Goal: Task Accomplishment & Management: Use online tool/utility

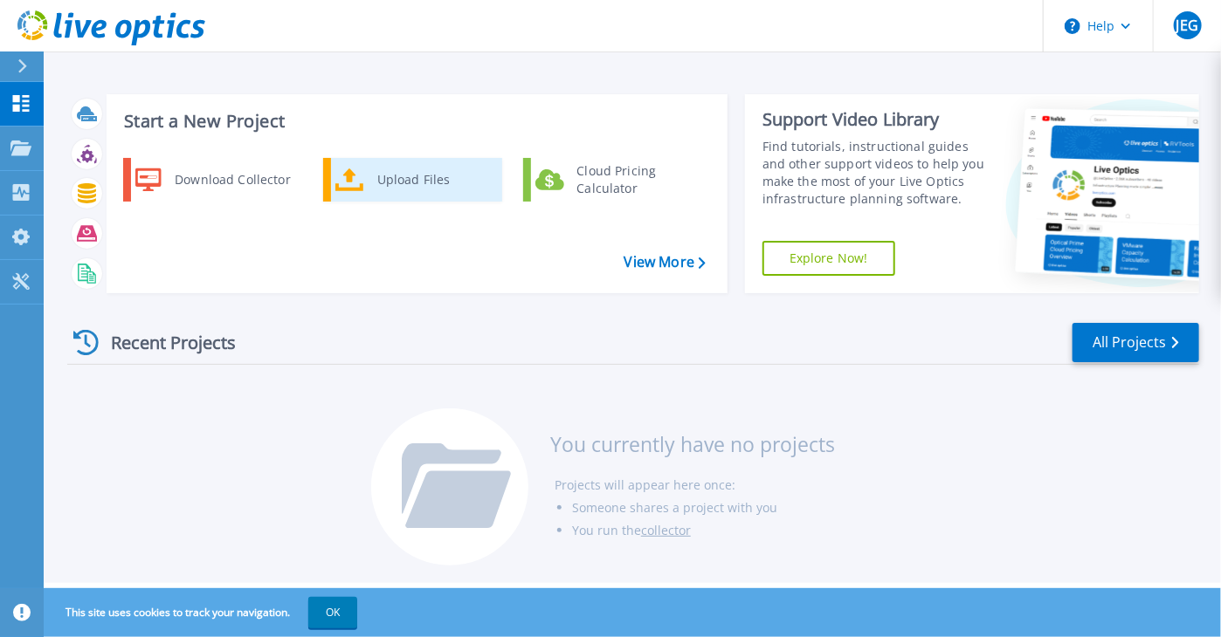
click at [375, 177] on div "Upload Files" at bounding box center [433, 179] width 129 height 35
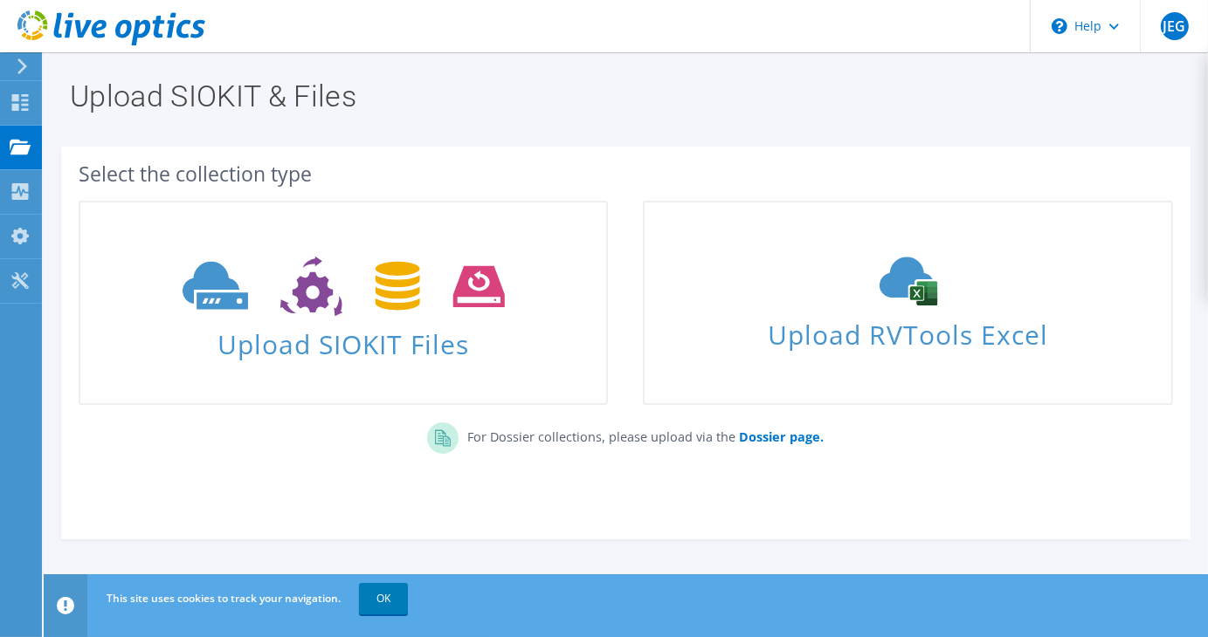
click at [245, 444] on div "For Dossier collections, please upload via the Dossier page." at bounding box center [625, 443] width 1129 height 59
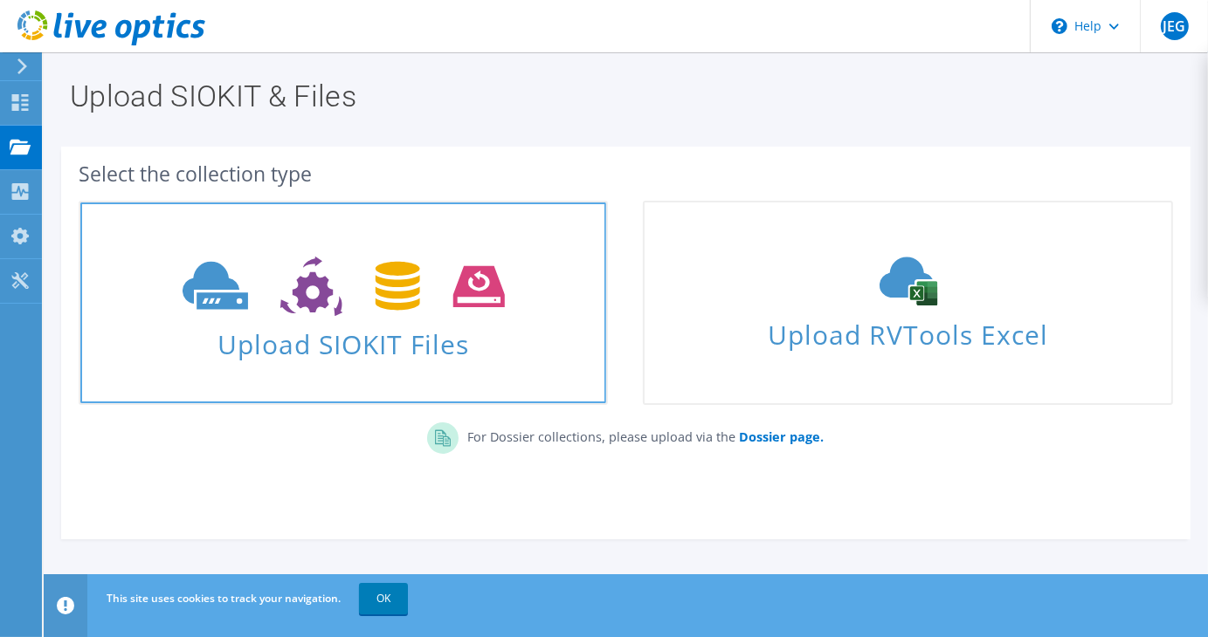
click at [338, 329] on span "Upload SIOKIT Files" at bounding box center [343, 339] width 526 height 38
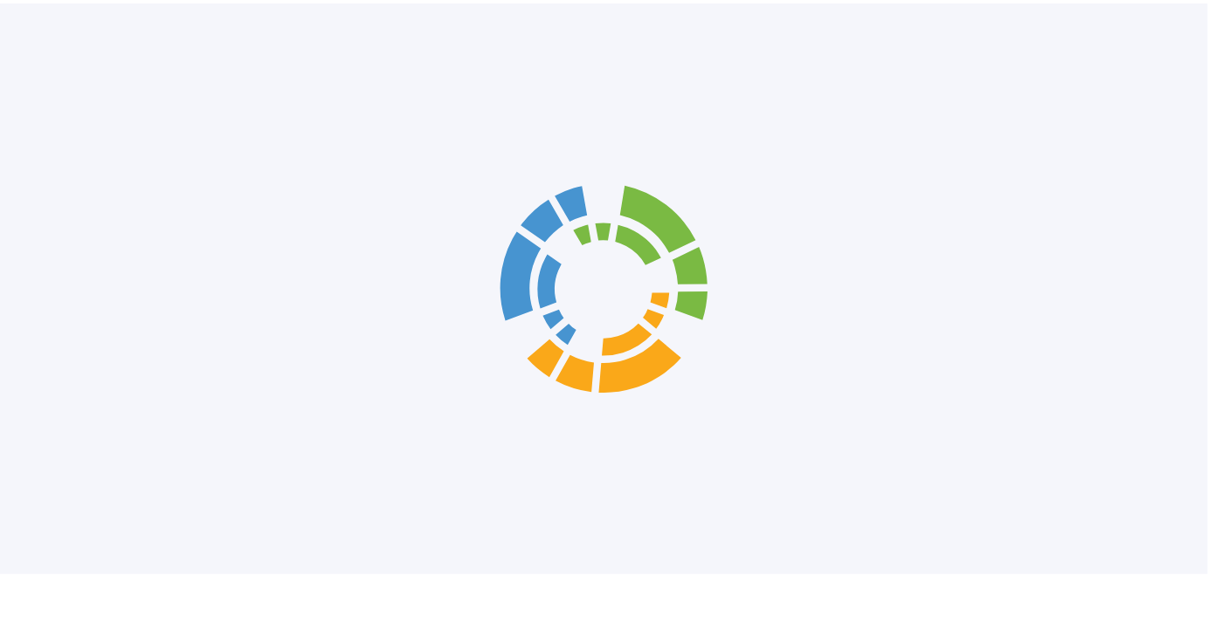
scroll to position [56, 0]
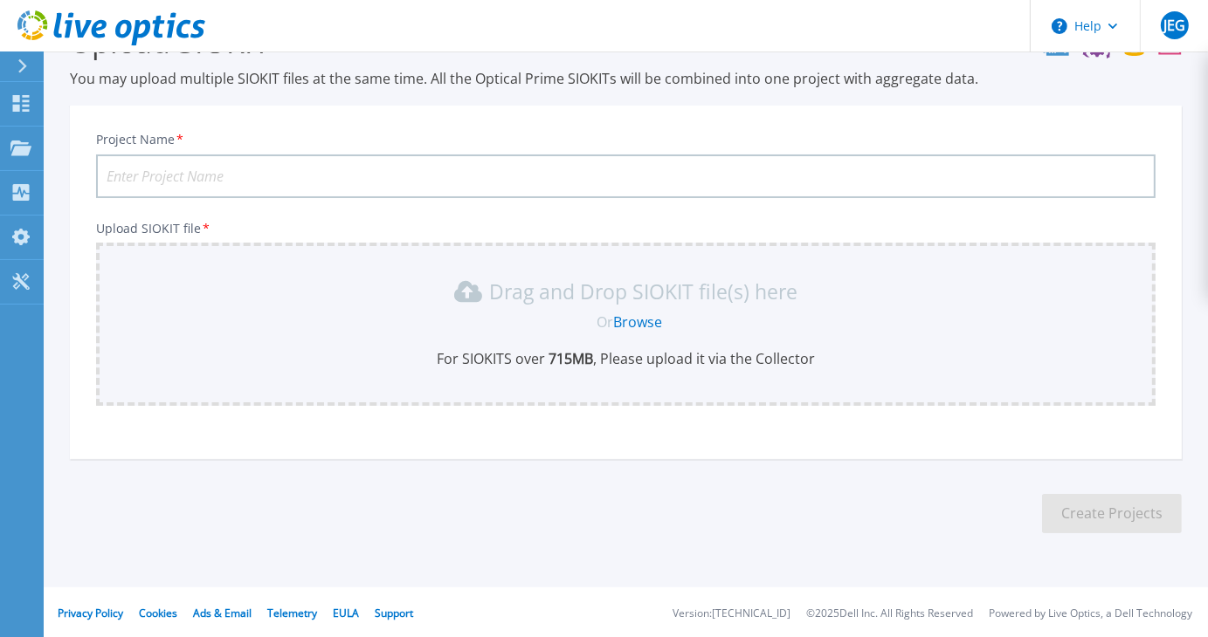
click at [335, 175] on input "Project Name *" at bounding box center [625, 177] width 1059 height 44
click at [31, 100] on icon at bounding box center [20, 103] width 21 height 17
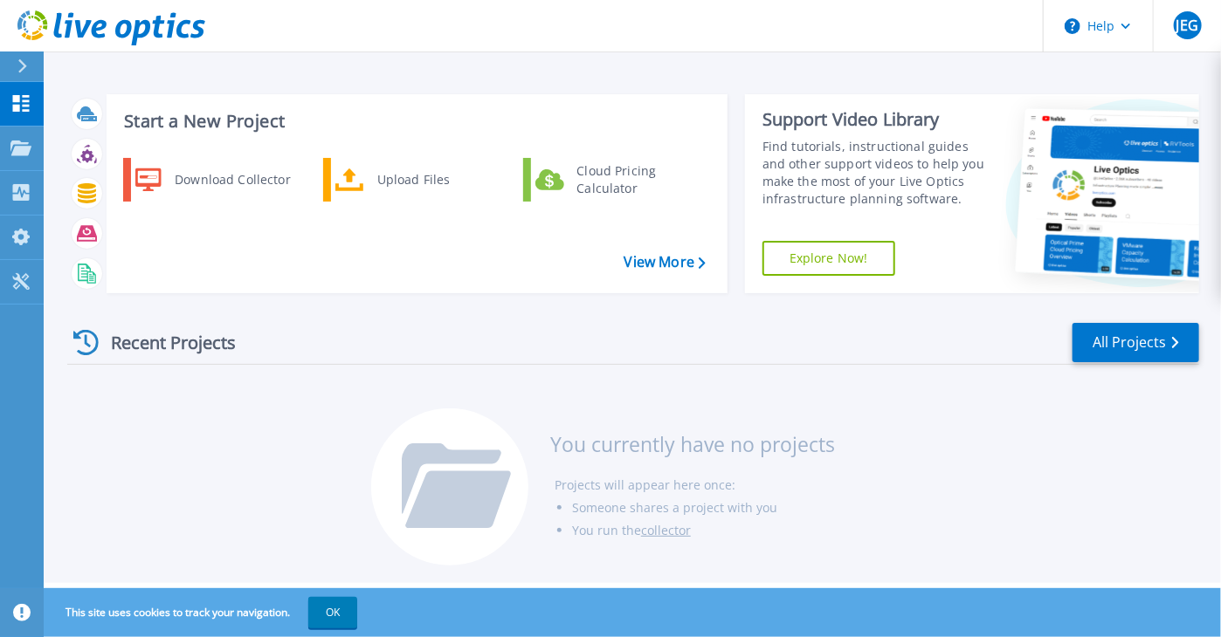
click at [182, 343] on div "Recent Projects" at bounding box center [163, 342] width 192 height 43
click at [395, 183] on div "Upload Files" at bounding box center [433, 179] width 129 height 35
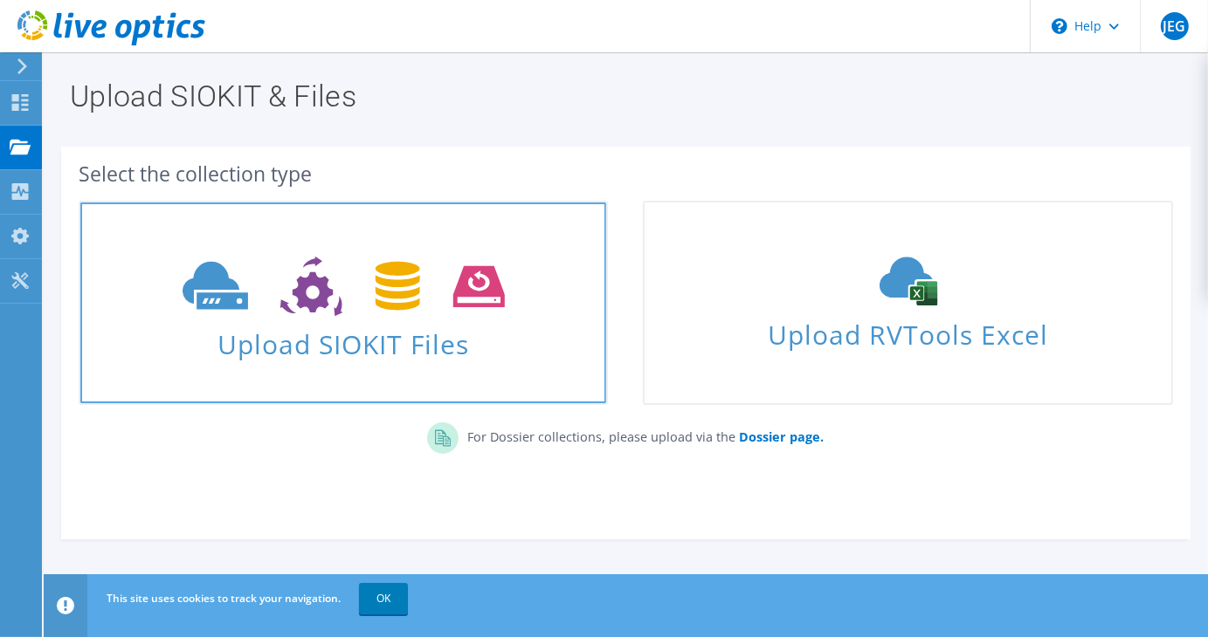
click at [362, 333] on span "Upload SIOKIT Files" at bounding box center [343, 339] width 526 height 38
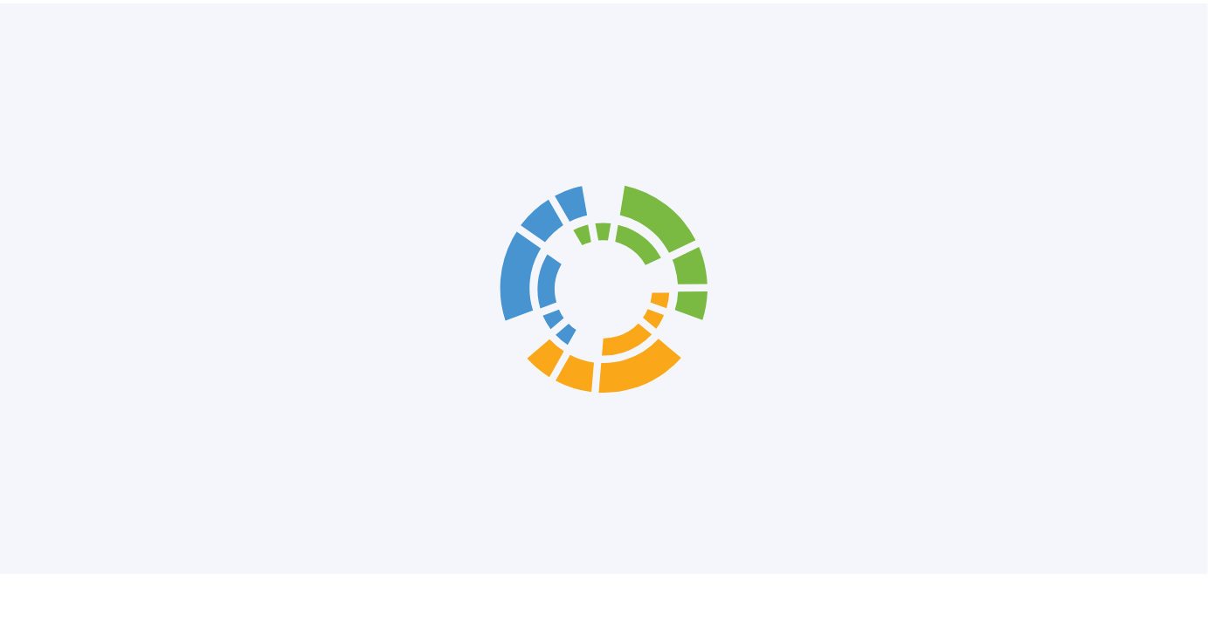
scroll to position [56, 0]
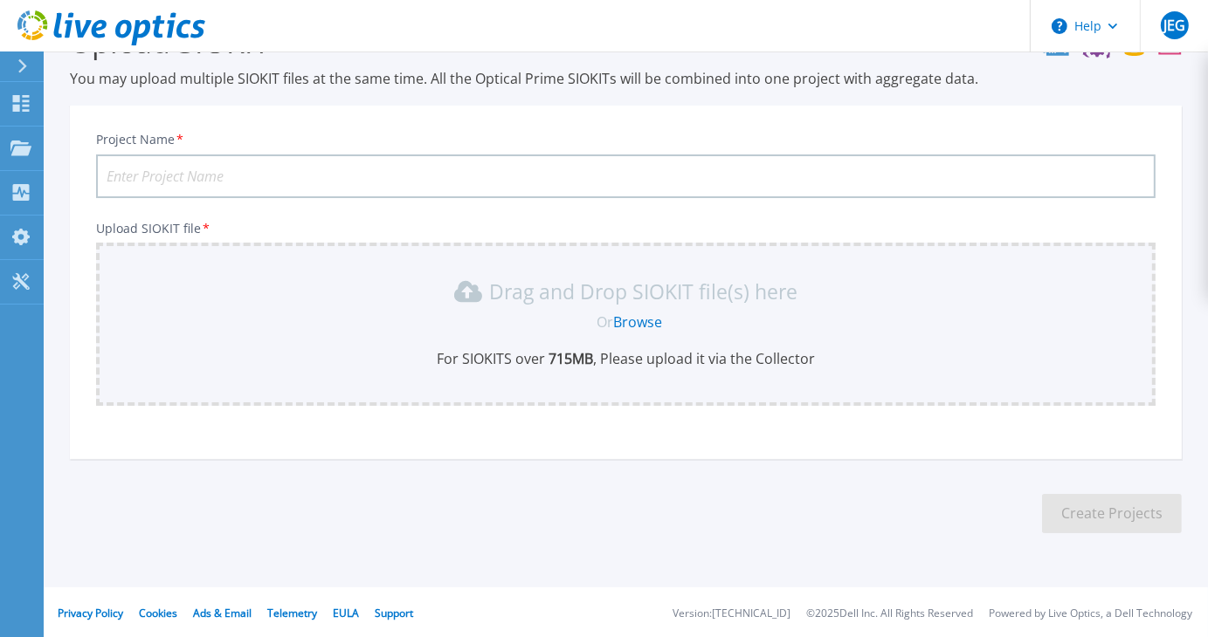
click at [396, 321] on div "Or Browse" at bounding box center [629, 322] width 1031 height 19
click at [625, 324] on link "Browse" at bounding box center [637, 322] width 49 height 19
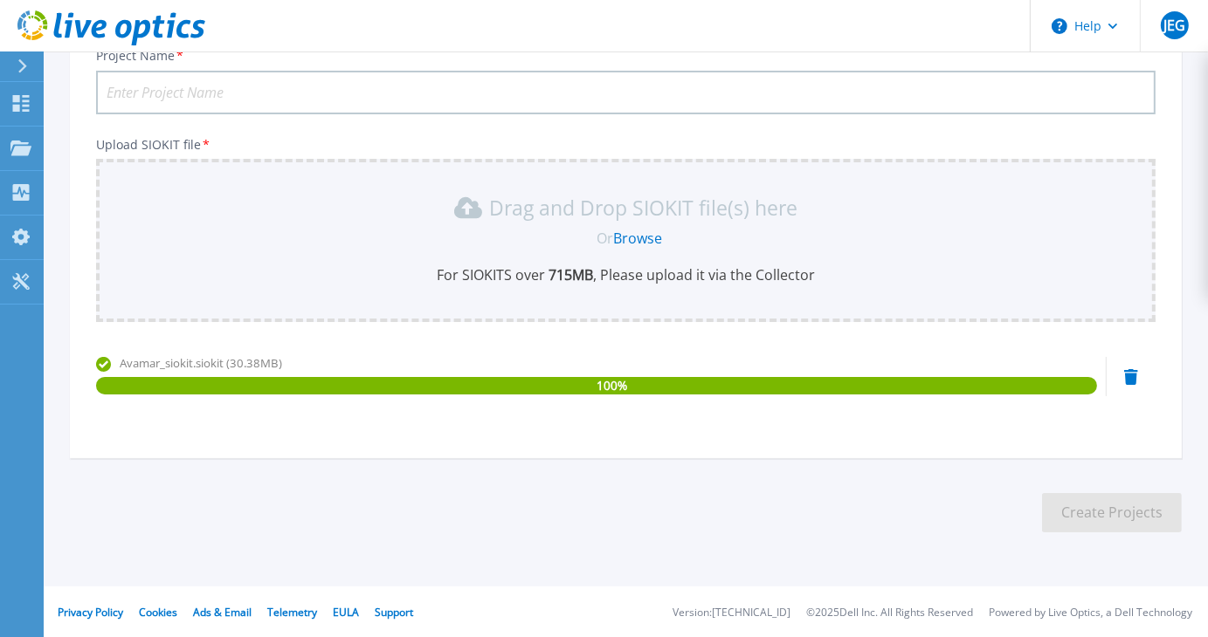
scroll to position [0, 0]
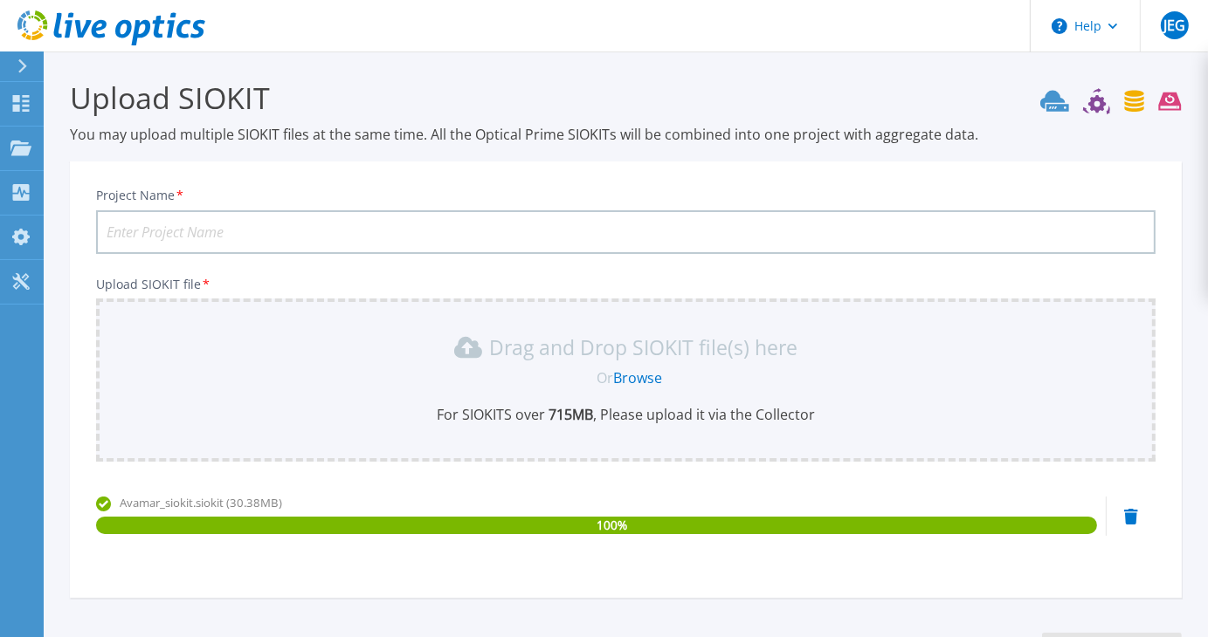
click at [313, 233] on input "Project Name *" at bounding box center [625, 232] width 1059 height 44
click at [230, 233] on input "DP4400" at bounding box center [625, 232] width 1059 height 44
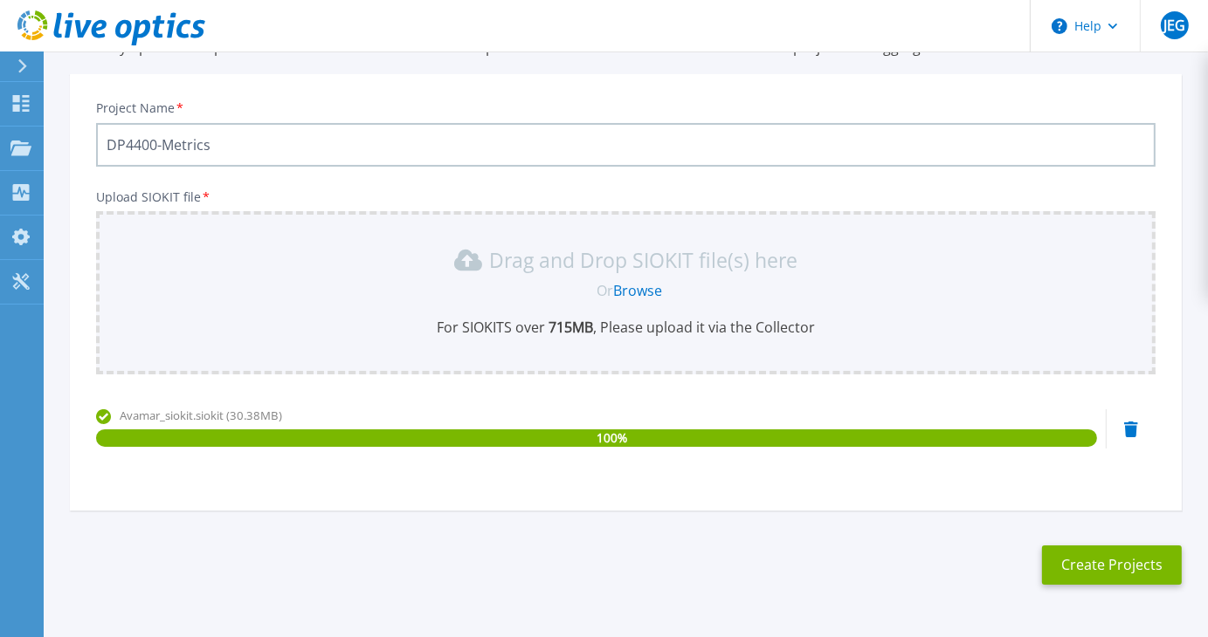
click at [236, 145] on input "DP4400-Metrics" at bounding box center [625, 145] width 1059 height 44
type input "TaskUs-LAS-DP4400-Metrics"
click at [1101, 564] on button "Create Projects" at bounding box center [1112, 565] width 140 height 39
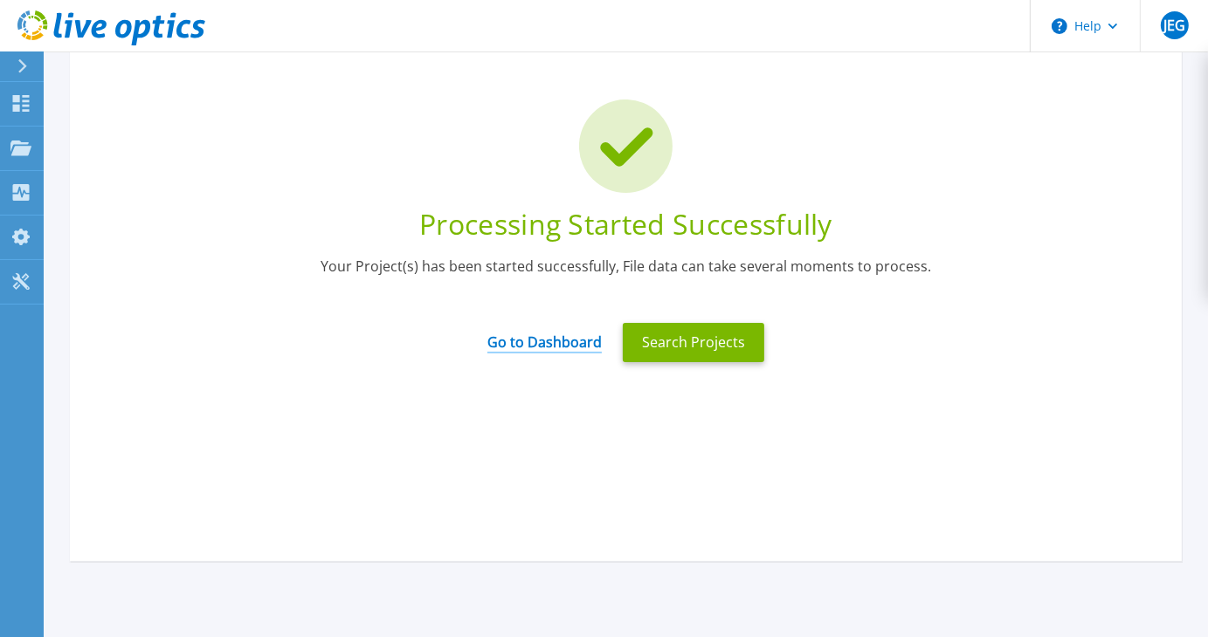
scroll to position [0, 0]
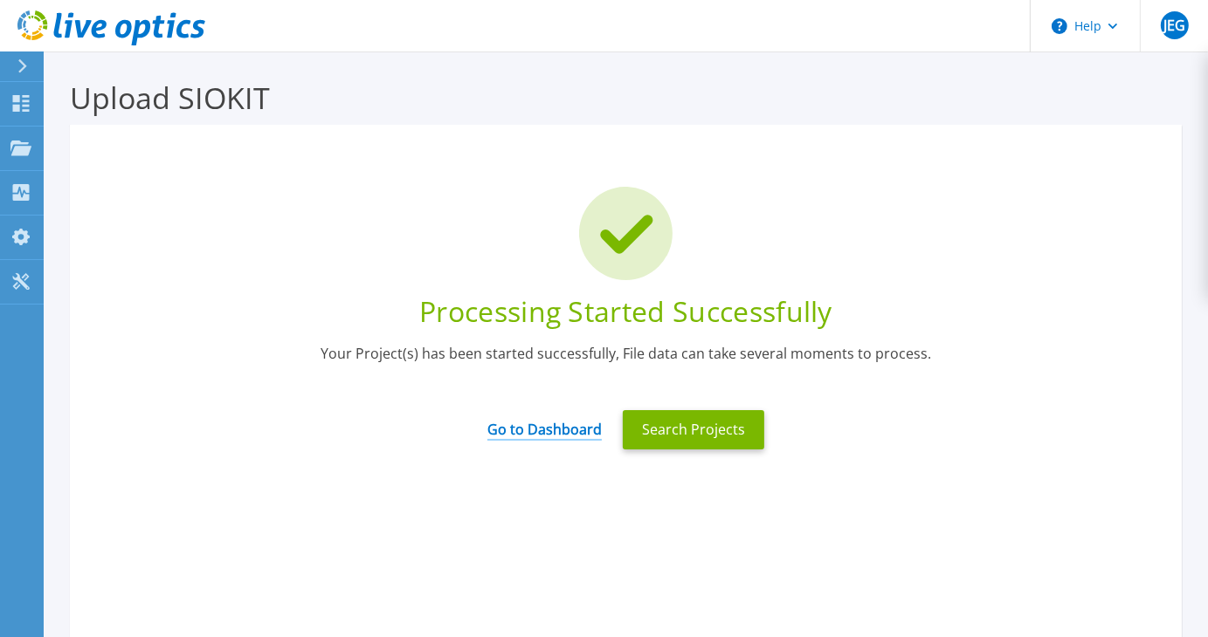
click at [566, 426] on link "Go to Dashboard" at bounding box center [544, 424] width 114 height 34
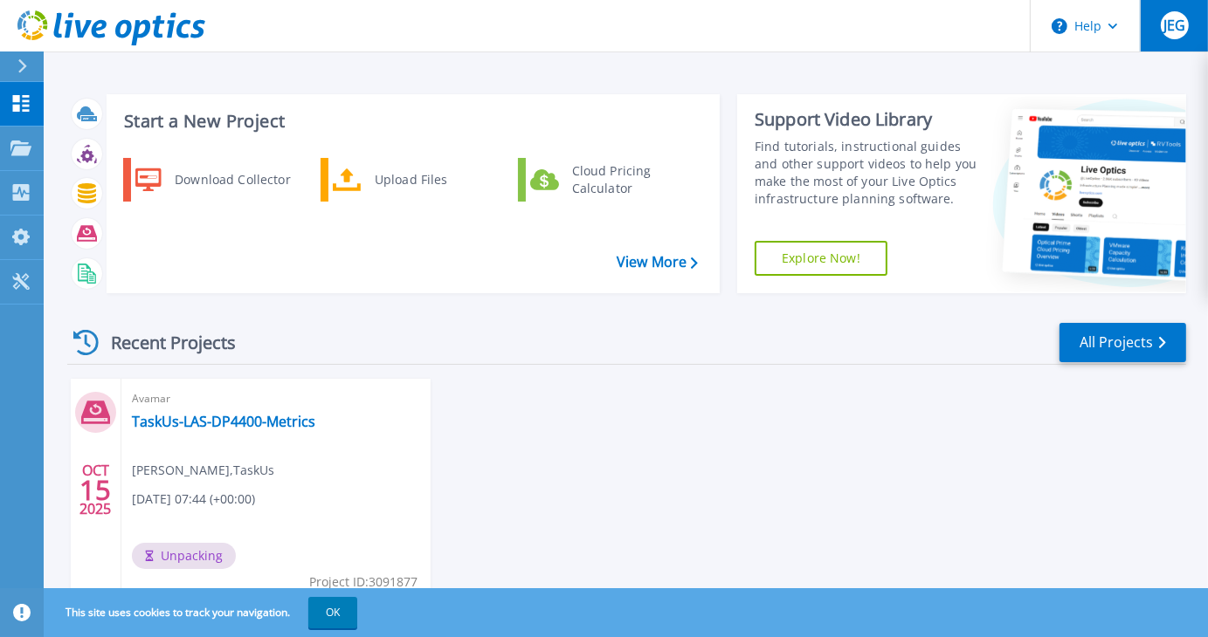
click at [1174, 23] on span "JEG" at bounding box center [1174, 25] width 22 height 14
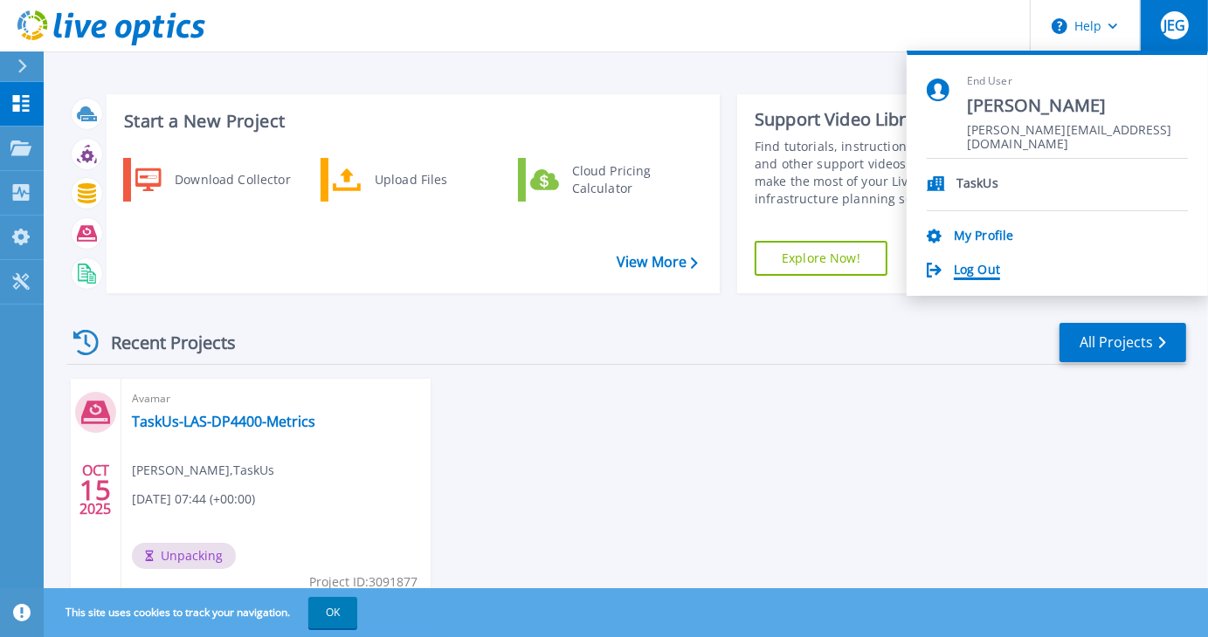
click at [976, 274] on link "Log Out" at bounding box center [977, 271] width 46 height 17
